Goal: Check status: Check status

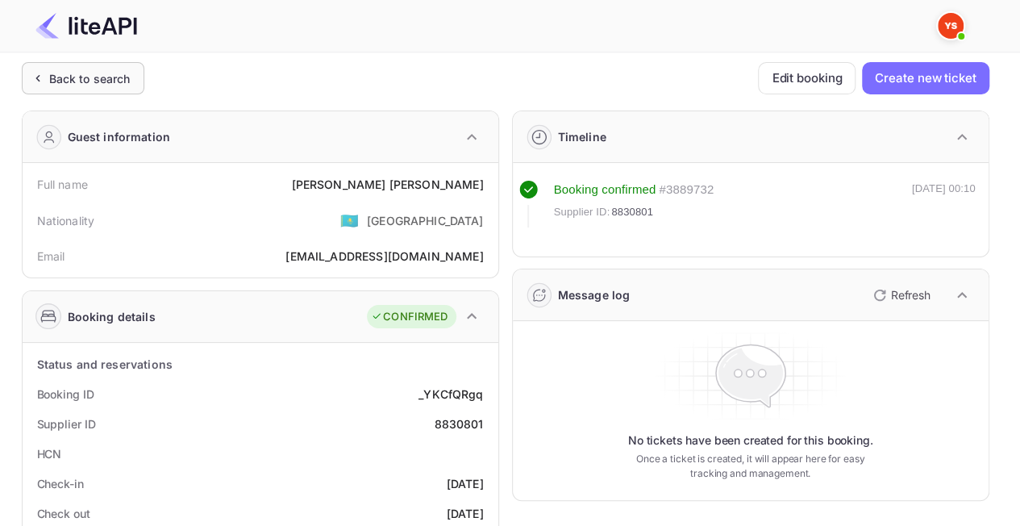
click at [102, 73] on div "Back to search" at bounding box center [89, 78] width 81 height 17
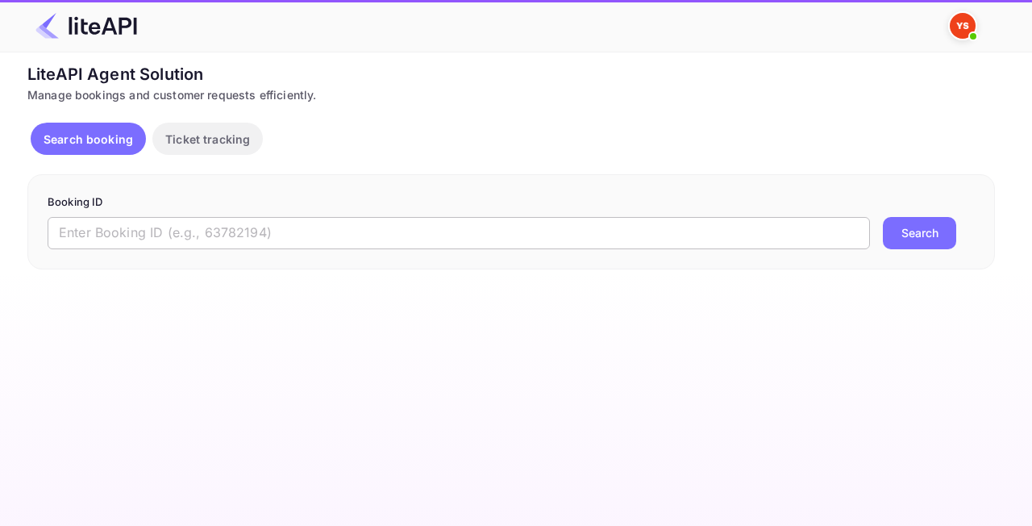
click at [263, 236] on input "text" at bounding box center [459, 233] width 822 height 32
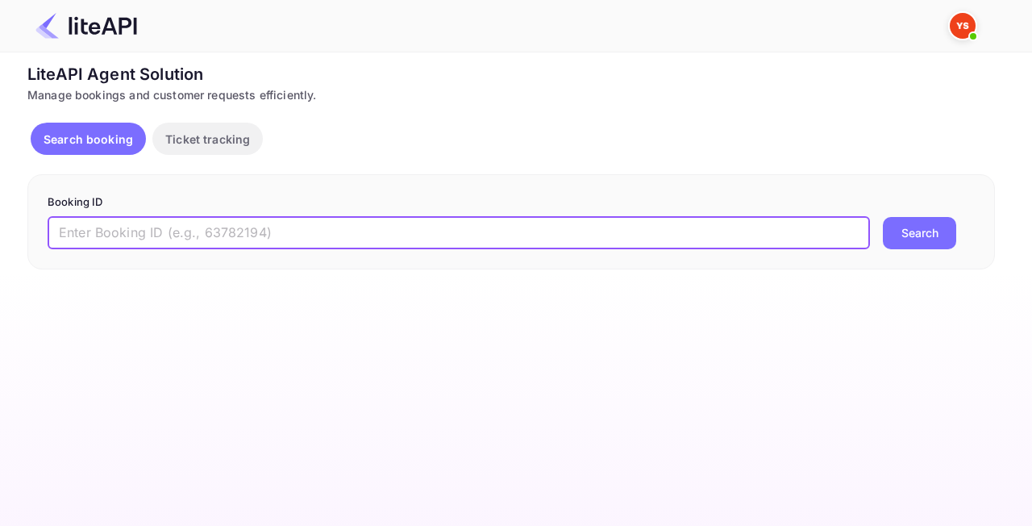
paste input "8903387"
type input "8903387"
click at [895, 245] on button "Search" at bounding box center [919, 233] width 73 height 32
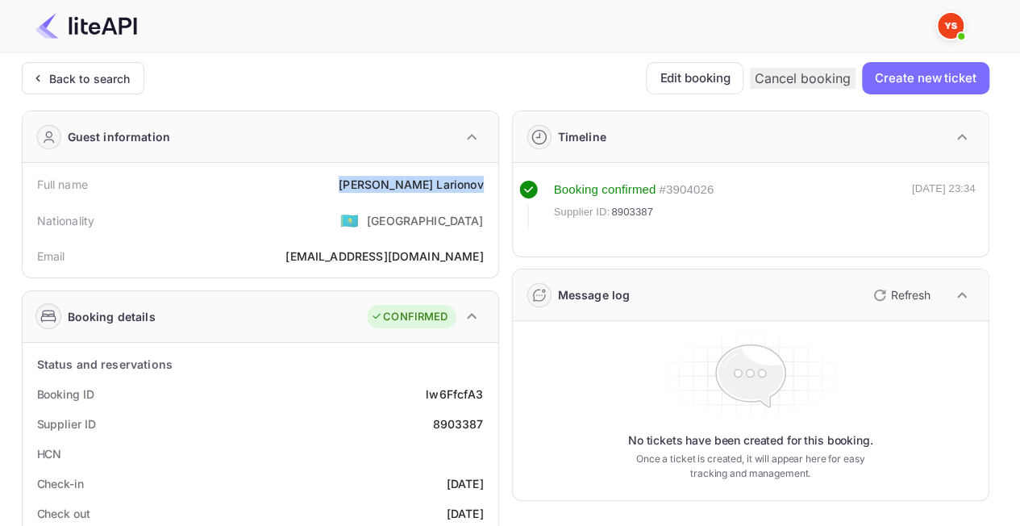
drag, startPoint x: 487, startPoint y: 182, endPoint x: 381, endPoint y: 181, distance: 106.4
click at [381, 181] on div "Full name [PERSON_NAME]" at bounding box center [260, 184] width 463 height 30
copy div "[PERSON_NAME]"
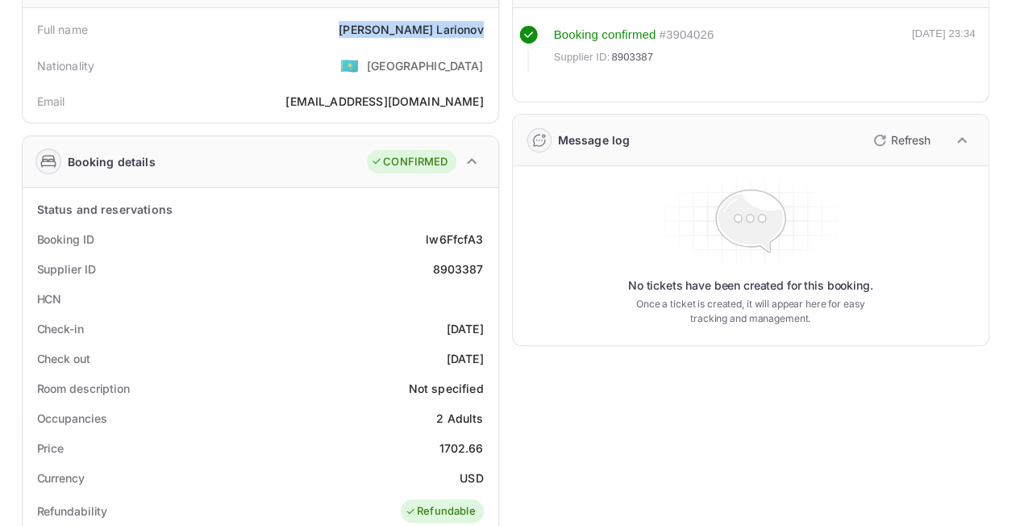
scroll to position [242, 0]
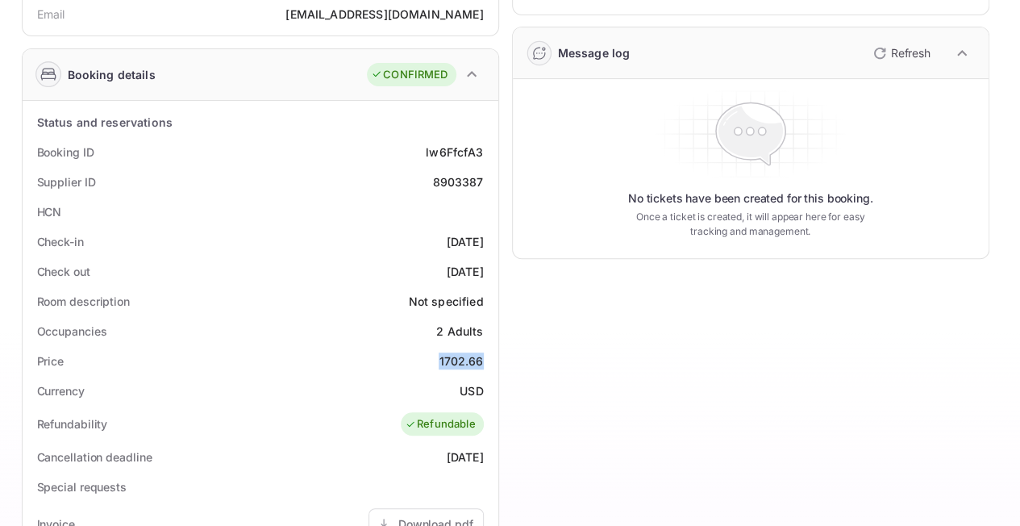
drag, startPoint x: 482, startPoint y: 358, endPoint x: 429, endPoint y: 352, distance: 53.6
click at [431, 357] on div "Price 1702.66" at bounding box center [260, 361] width 463 height 30
copy div "1702.66"
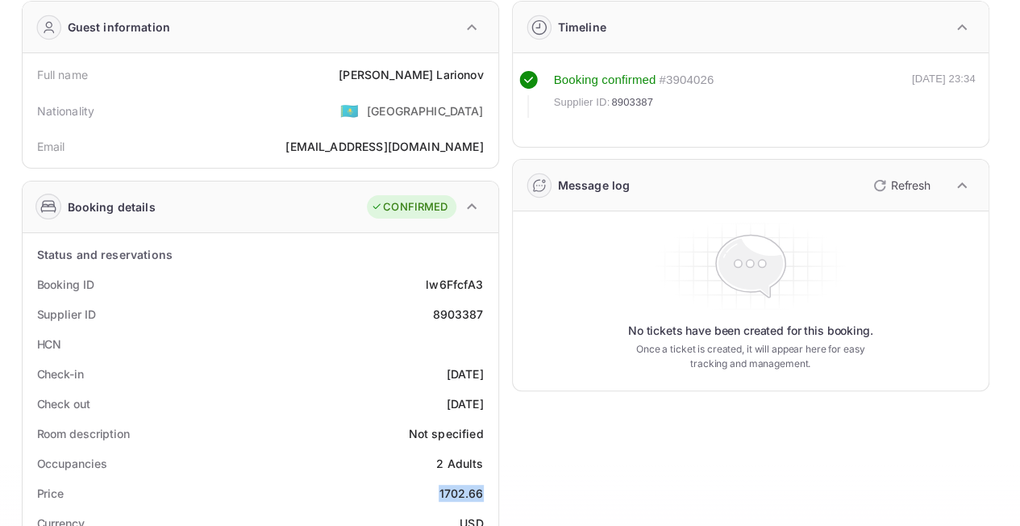
scroll to position [0, 0]
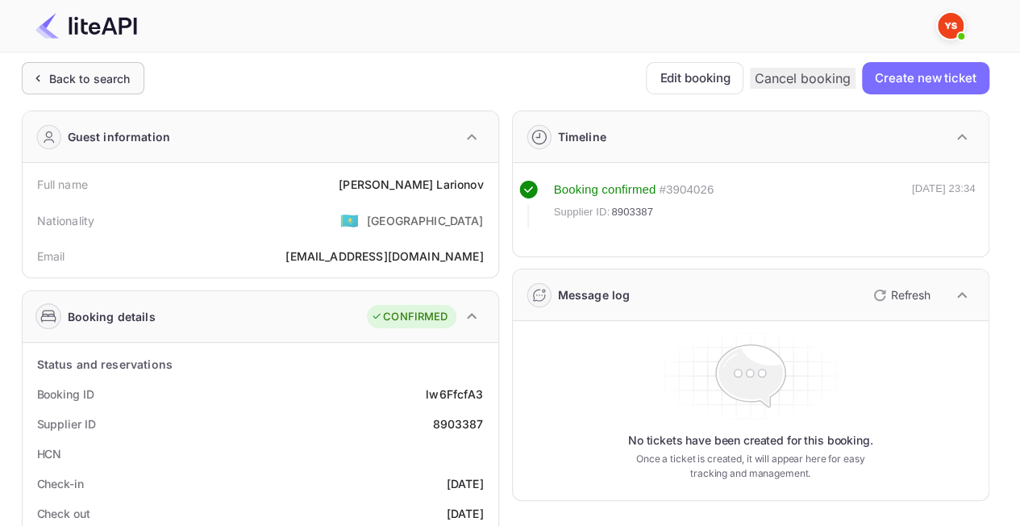
click at [73, 78] on div "Back to search" at bounding box center [89, 78] width 81 height 17
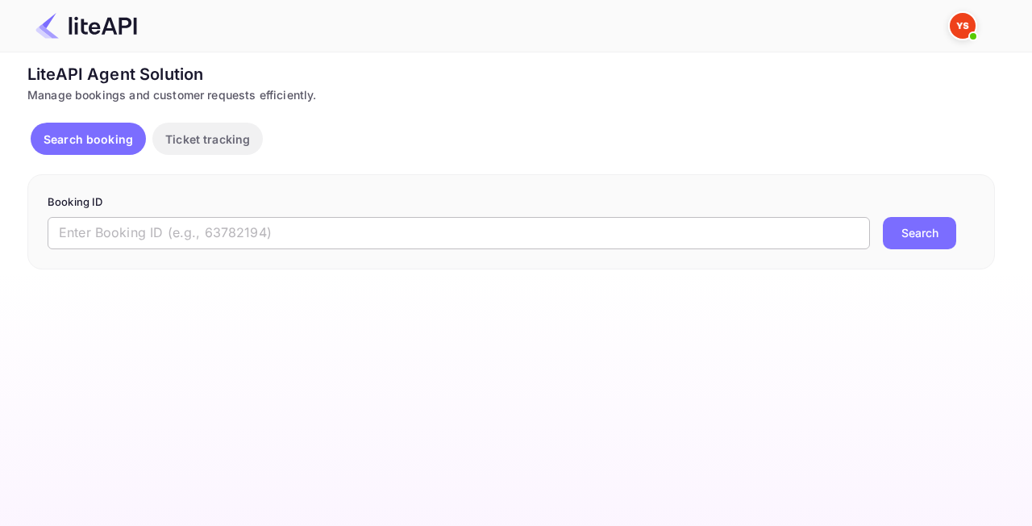
click at [327, 237] on input "text" at bounding box center [459, 233] width 822 height 32
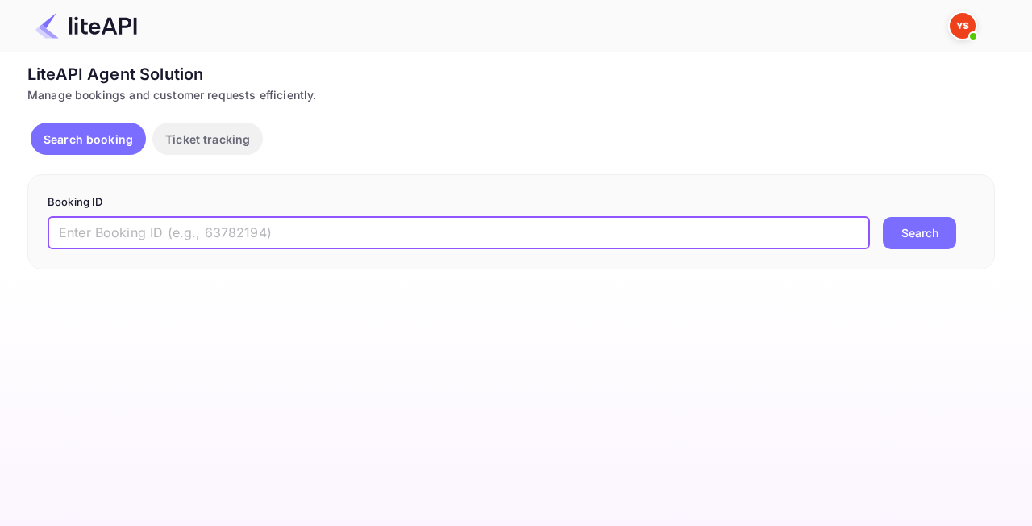
paste input "8751531"
type input "8751531"
click at [942, 223] on button "Search" at bounding box center [919, 233] width 73 height 32
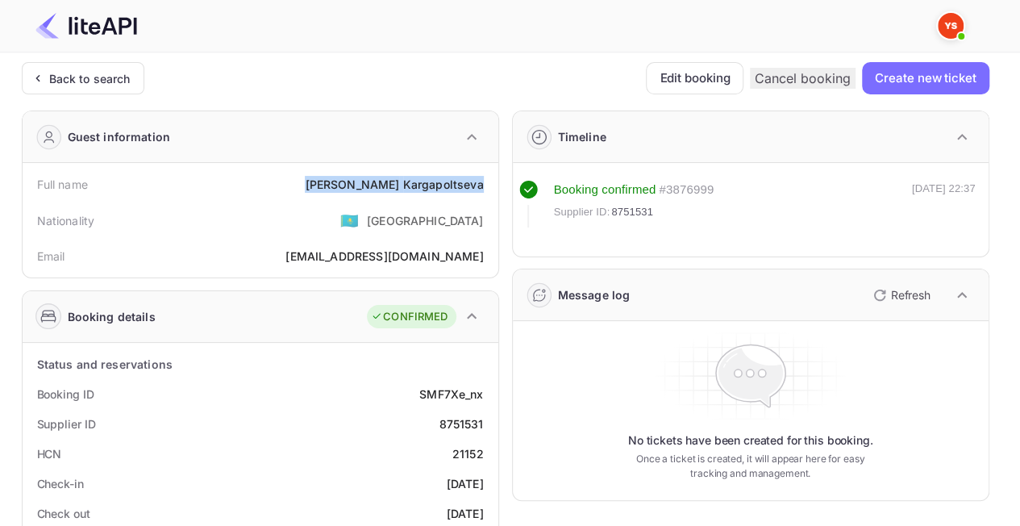
drag, startPoint x: 485, startPoint y: 181, endPoint x: 348, endPoint y: 179, distance: 136.3
click at [348, 179] on div "Full name [PERSON_NAME]" at bounding box center [260, 184] width 463 height 30
copy div "[PERSON_NAME]"
click at [363, 243] on div "Email [EMAIL_ADDRESS][DOMAIN_NAME]" at bounding box center [260, 256] width 463 height 30
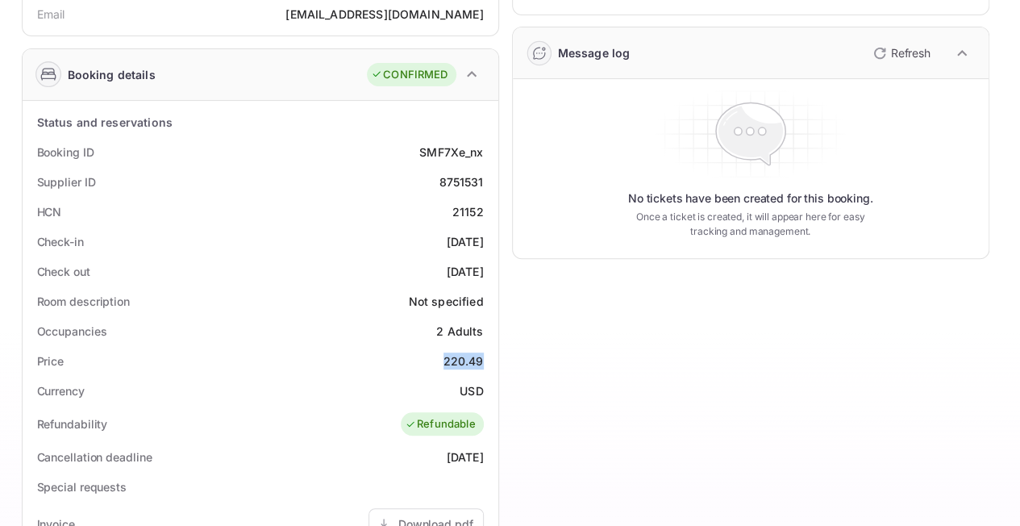
drag, startPoint x: 445, startPoint y: 352, endPoint x: 485, endPoint y: 364, distance: 42.3
click at [485, 364] on div "Price 220.49" at bounding box center [260, 361] width 463 height 30
copy div "220.49"
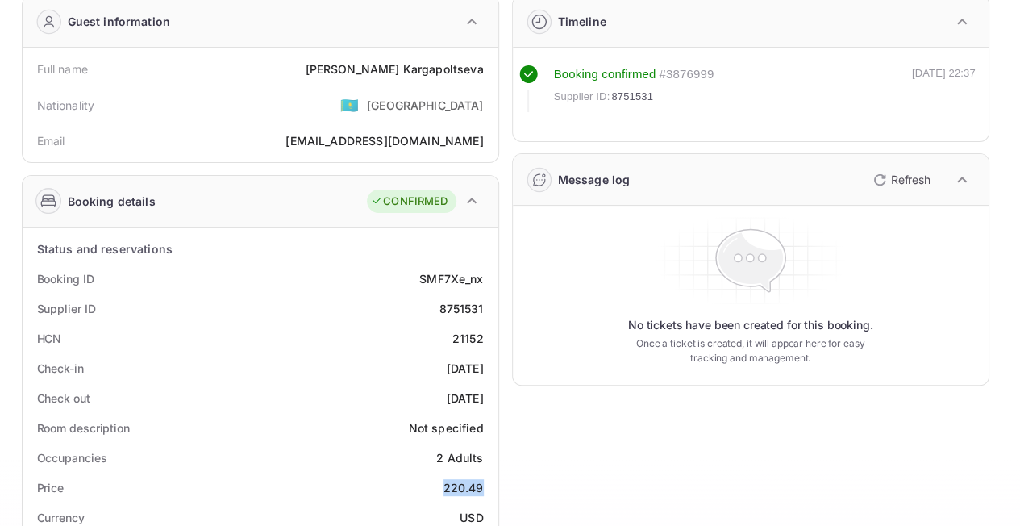
scroll to position [0, 0]
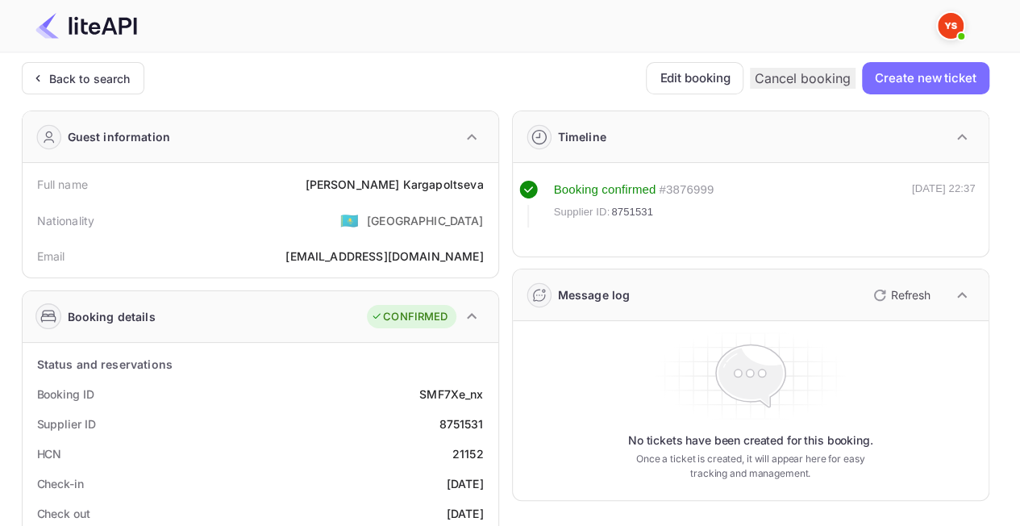
drag, startPoint x: 103, startPoint y: 68, endPoint x: 173, endPoint y: 119, distance: 86.4
click at [103, 69] on div "Back to search" at bounding box center [83, 78] width 123 height 32
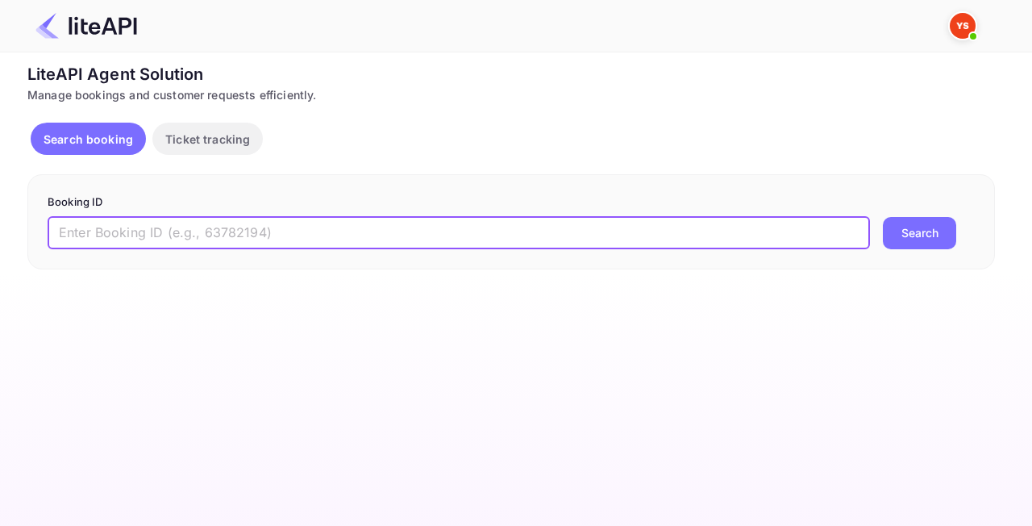
click at [360, 231] on input "text" at bounding box center [459, 233] width 822 height 32
paste input "8904089"
type input "8904089"
click at [948, 247] on button "Search" at bounding box center [919, 233] width 73 height 32
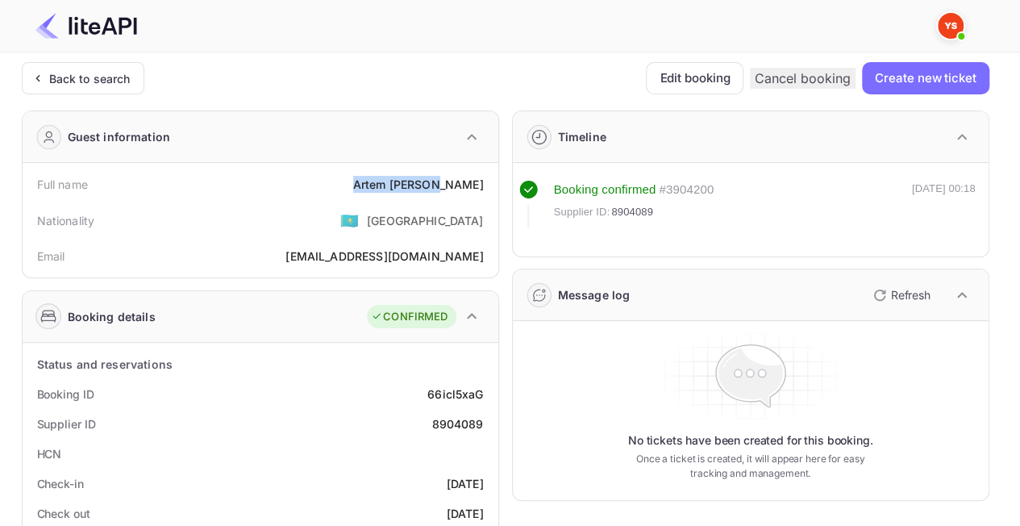
drag, startPoint x: 403, startPoint y: 184, endPoint x: 490, endPoint y: 185, distance: 87.1
click at [490, 185] on div "Full name [PERSON_NAME]" at bounding box center [260, 184] width 463 height 30
copy div "[PERSON_NAME]"
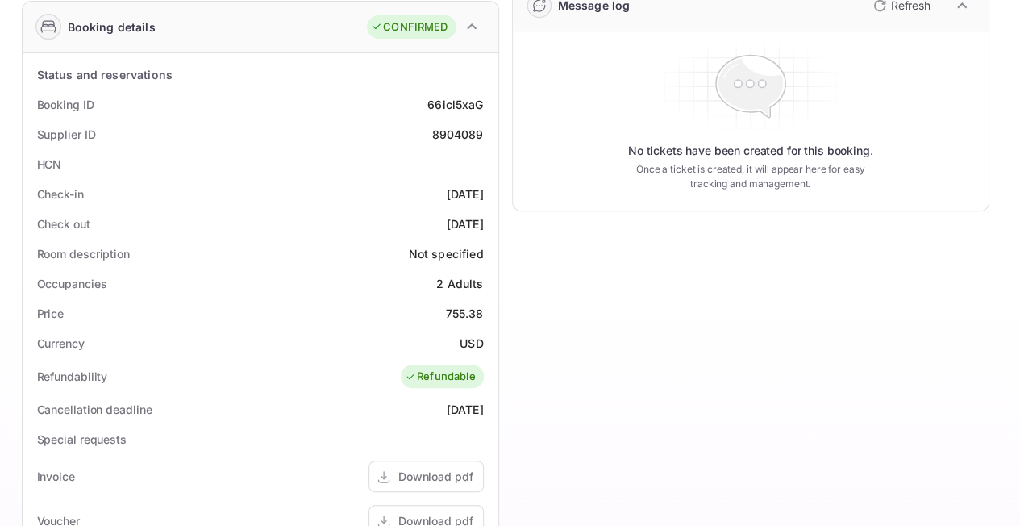
scroll to position [323, 0]
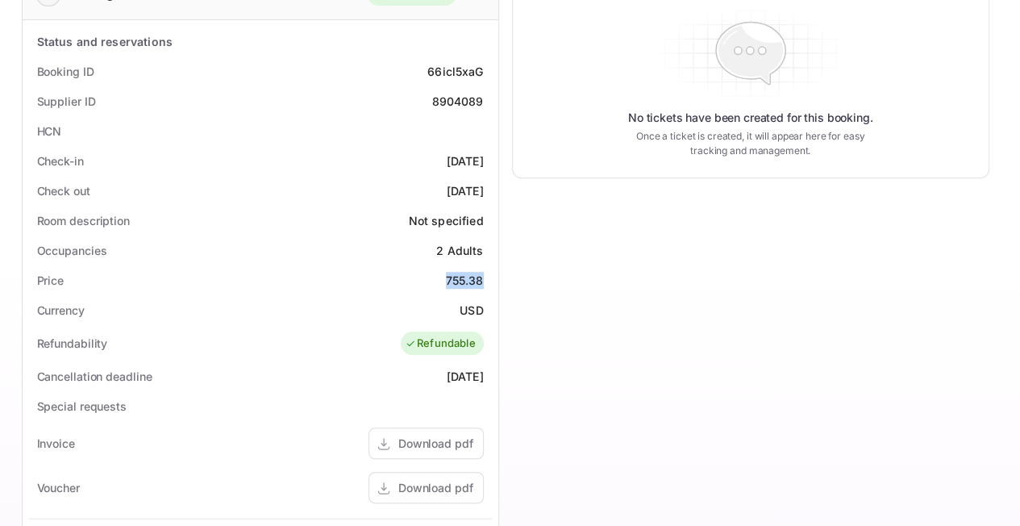
drag, startPoint x: 444, startPoint y: 276, endPoint x: 485, endPoint y: 271, distance: 41.4
click at [485, 271] on div "Price 755.38" at bounding box center [260, 280] width 463 height 30
copy div "755.38"
